Goal: Complete application form

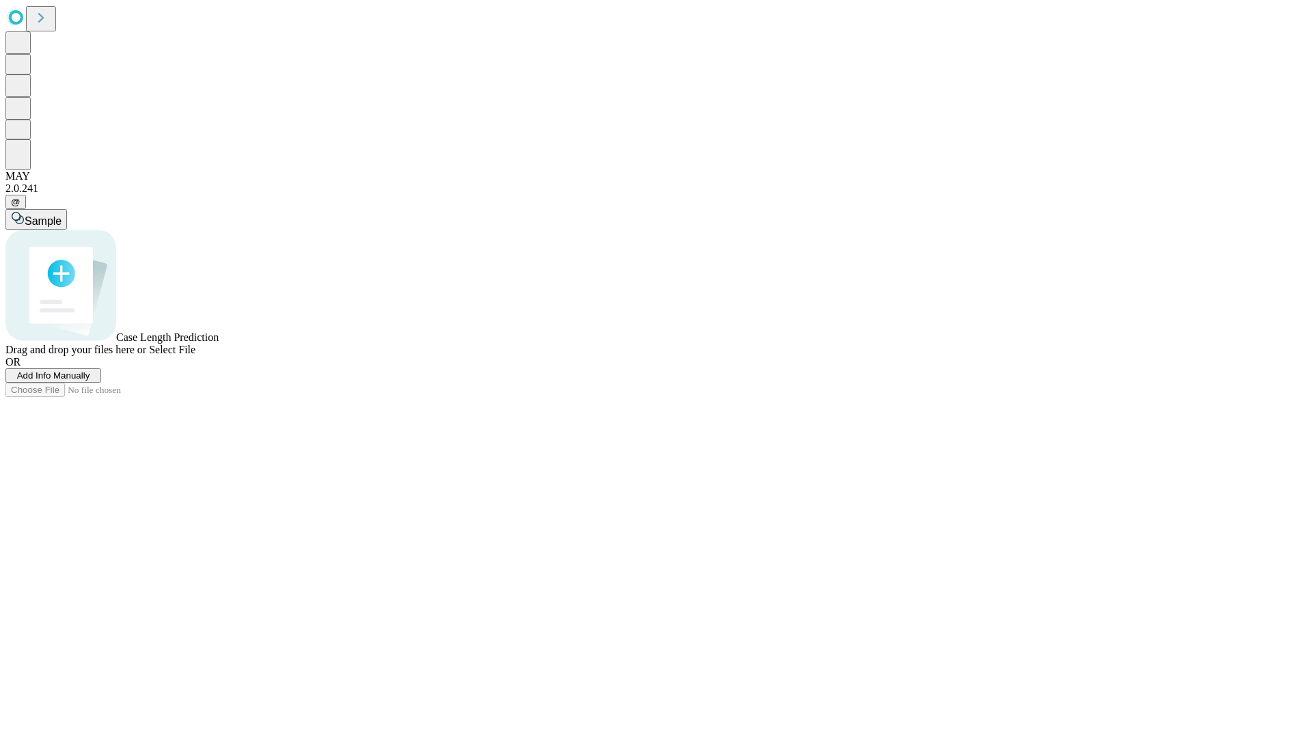
click at [90, 381] on span "Add Info Manually" at bounding box center [53, 375] width 73 height 10
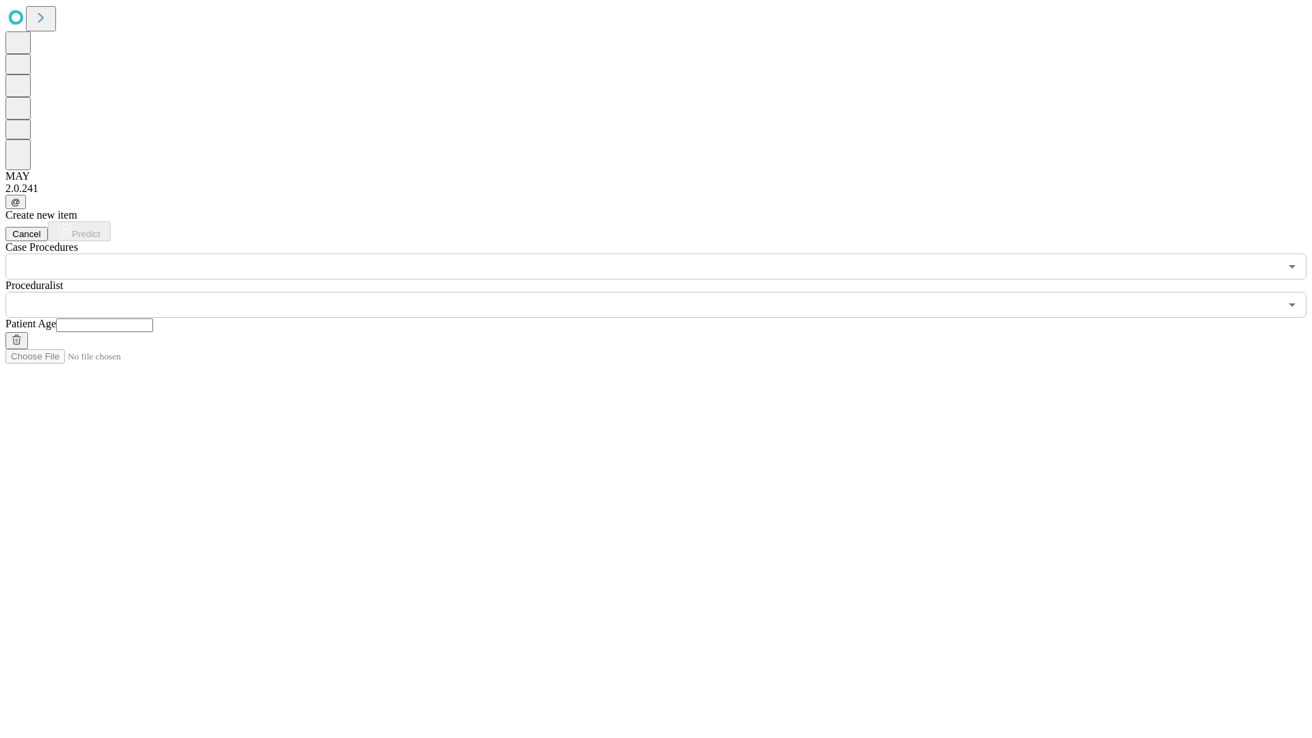
click at [153, 318] on input "text" at bounding box center [104, 325] width 97 height 14
type input "**"
click at [666, 292] on input "text" at bounding box center [642, 305] width 1274 height 26
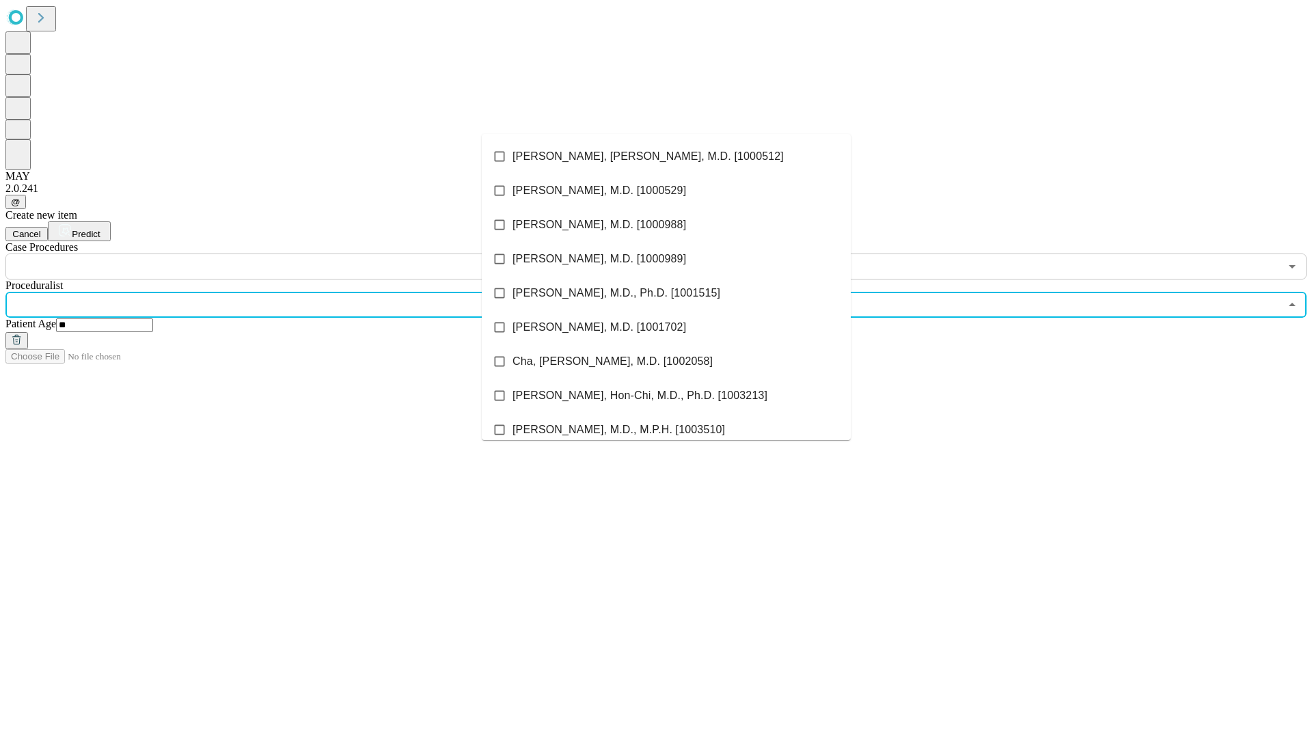
click at [666, 156] on li "[PERSON_NAME], [PERSON_NAME], M.D. [1000512]" at bounding box center [666, 156] width 369 height 34
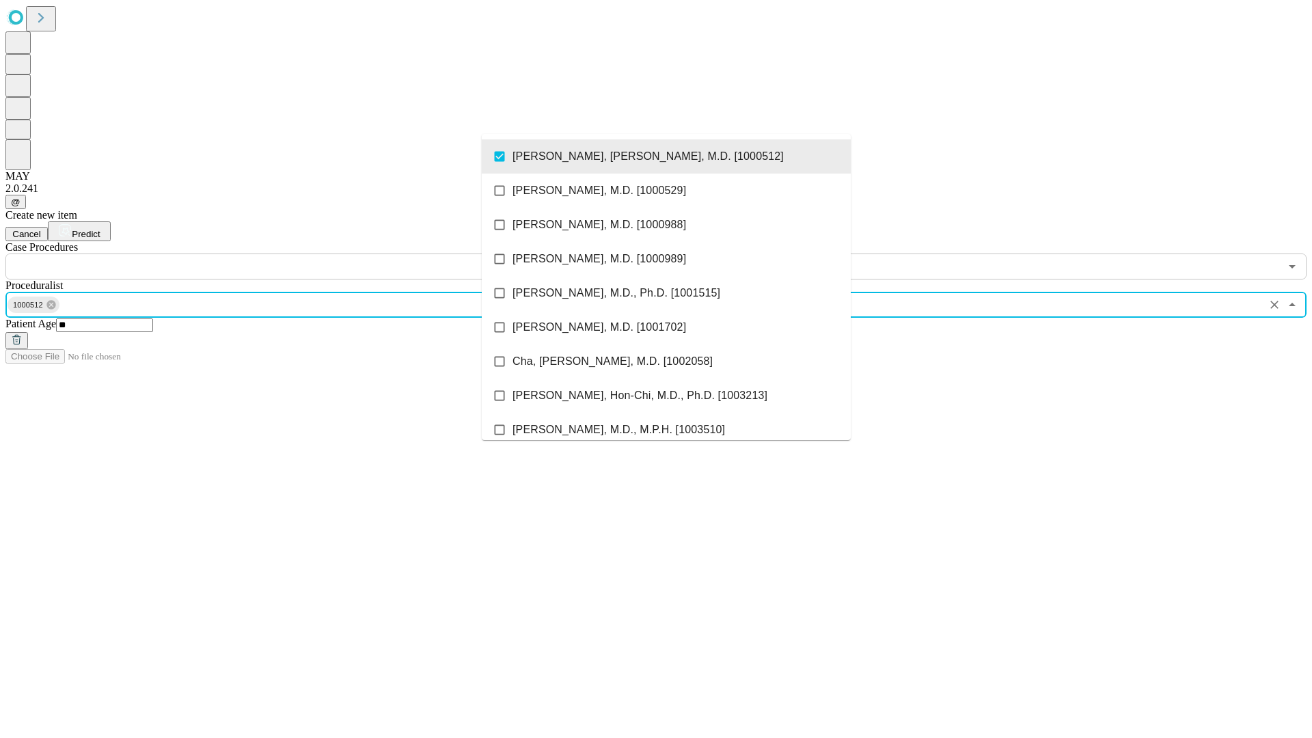
click at [287, 254] on input "text" at bounding box center [642, 267] width 1274 height 26
